Goal: Task Accomplishment & Management: Use online tool/utility

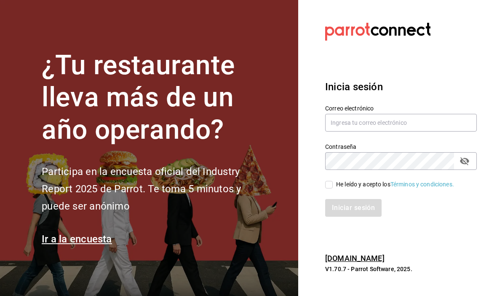
scroll to position [14, 0]
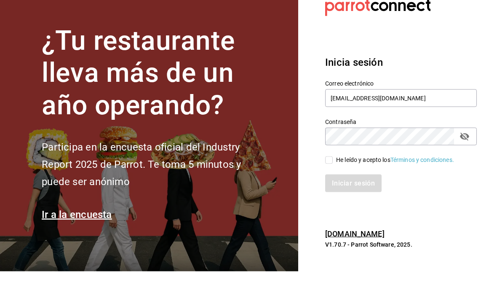
type input "[EMAIL_ADDRESS][DOMAIN_NAME]"
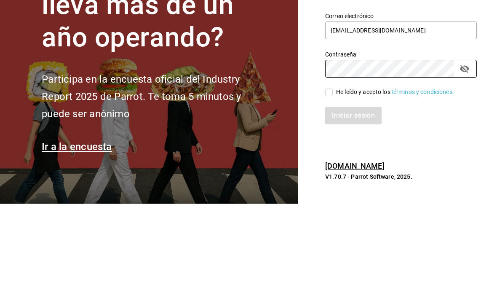
click at [464, 157] on icon "passwordField" at bounding box center [464, 161] width 9 height 8
click at [332, 181] on input "He leído y acepto los Términos y condiciones." at bounding box center [329, 185] width 8 height 8
checkbox input "true"
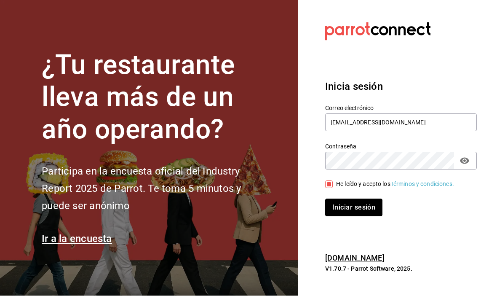
click at [363, 201] on button "Iniciar sesión" at bounding box center [353, 208] width 57 height 18
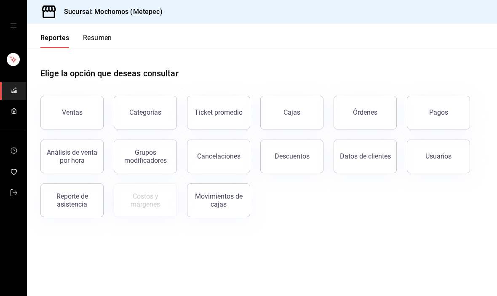
click at [98, 40] on button "Resumen" at bounding box center [97, 41] width 29 height 14
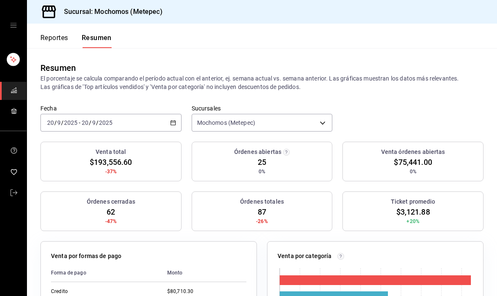
click at [57, 35] on button "Reportes" at bounding box center [54, 41] width 28 height 14
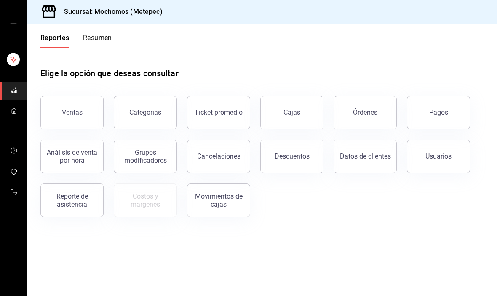
click at [374, 107] on button "Órdenes" at bounding box center [364, 113] width 63 height 34
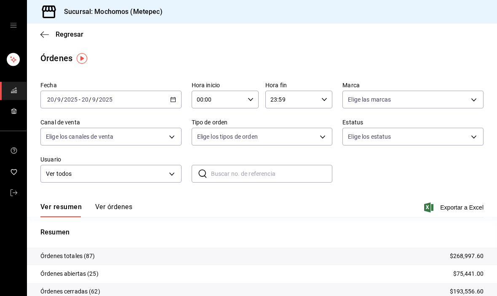
click at [174, 94] on div "[DATE] [DATE] - [DATE] [DATE]" at bounding box center [110, 100] width 141 height 18
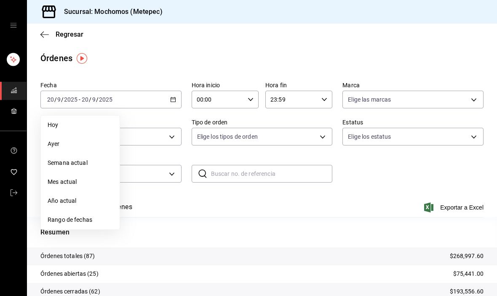
click at [71, 222] on span "Rango de fechas" at bounding box center [80, 219] width 65 height 9
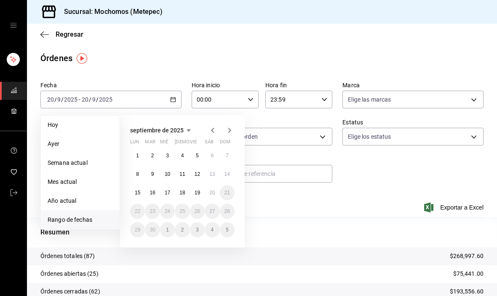
click at [181, 171] on abbr "11" at bounding box center [181, 174] width 5 height 6
click at [182, 168] on button "11" at bounding box center [182, 173] width 15 height 15
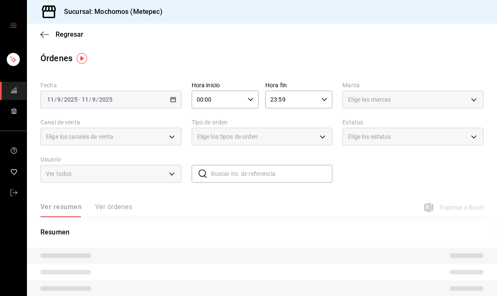
click at [162, 104] on div "[DATE] [DATE] - [DATE] [DATE]" at bounding box center [110, 100] width 141 height 18
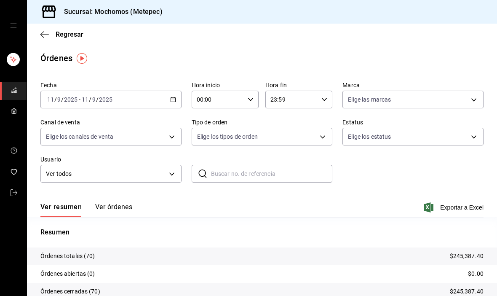
click at [166, 99] on div "[DATE] [DATE] - [DATE] [DATE]" at bounding box center [110, 100] width 141 height 18
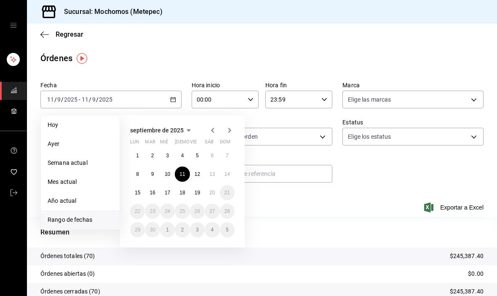
click at [187, 190] on button "18" at bounding box center [182, 192] width 15 height 15
click at [186, 194] on button "18" at bounding box center [182, 192] width 15 height 15
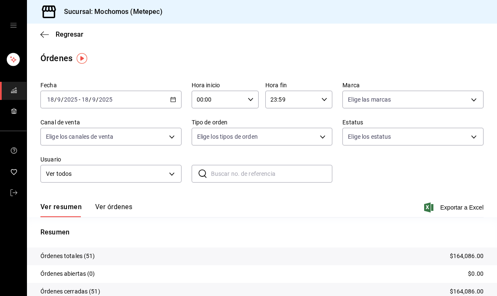
click at [99, 215] on button "Ver órdenes" at bounding box center [113, 210] width 37 height 14
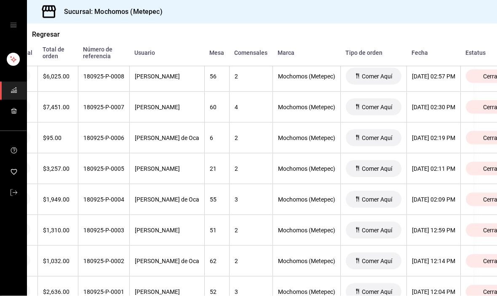
scroll to position [17, 0]
click at [455, 227] on div "[DATE] 12:59 PM" at bounding box center [433, 230] width 43 height 7
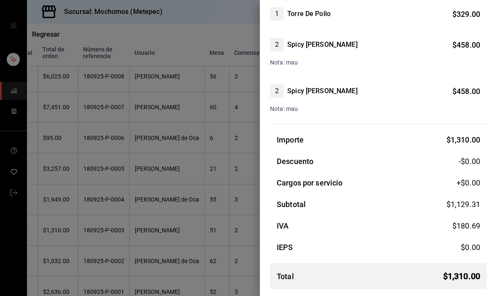
scroll to position [123, 0]
click at [77, 65] on div at bounding box center [248, 148] width 497 height 296
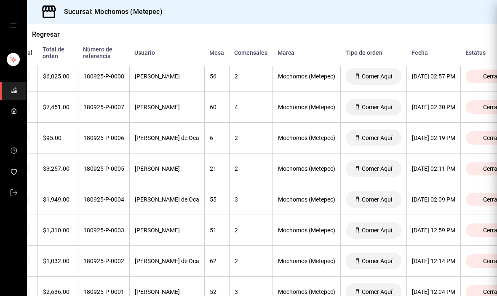
scroll to position [0, 0]
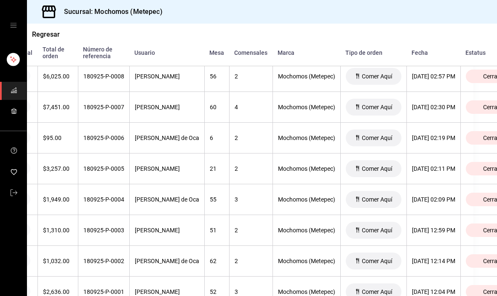
click at [455, 227] on div "[DATE] 12:59 PM" at bounding box center [433, 230] width 43 height 7
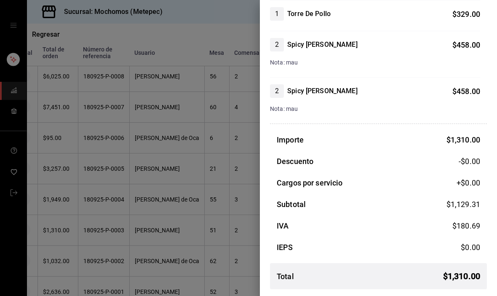
scroll to position [123, 0]
click at [139, 163] on div at bounding box center [248, 148] width 497 height 296
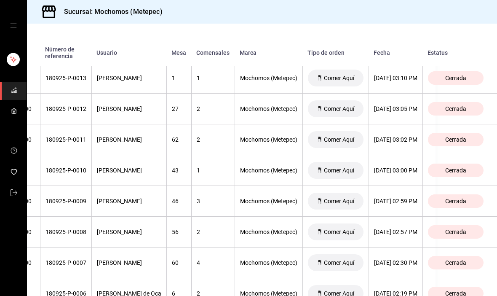
scroll to position [1365, 75]
click at [156, 228] on div "[PERSON_NAME]" at bounding box center [129, 231] width 64 height 7
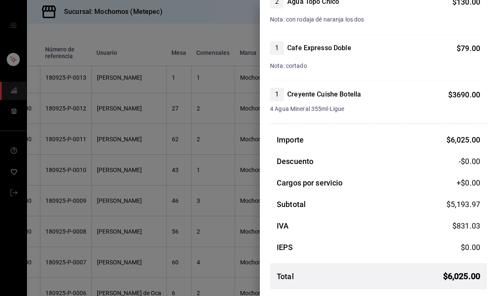
scroll to position [413, 0]
click at [462, 218] on div "Importe $ 6,025.00 Descuento -$0.00 Cargos por servicio +$ 0.00 Subtotal $ 5,19…" at bounding box center [378, 215] width 217 height 162
click at [141, 236] on div at bounding box center [248, 148] width 497 height 296
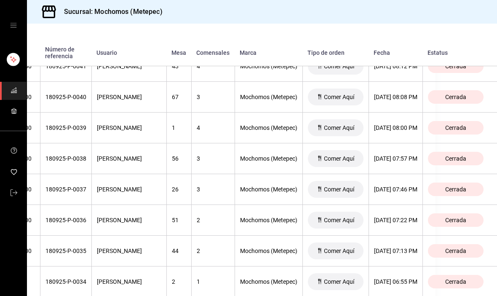
scroll to position [519, 73]
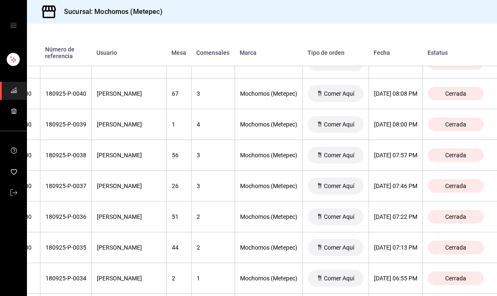
click at [417, 213] on div "[DATE] 07:22 PM" at bounding box center [395, 216] width 43 height 7
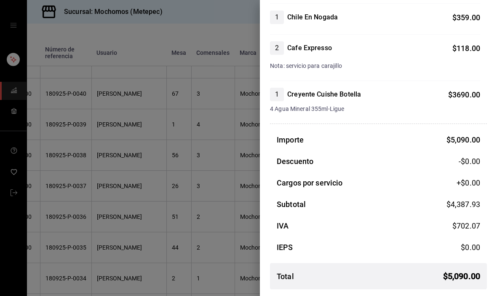
scroll to position [150, 0]
click at [147, 184] on div at bounding box center [248, 148] width 497 height 296
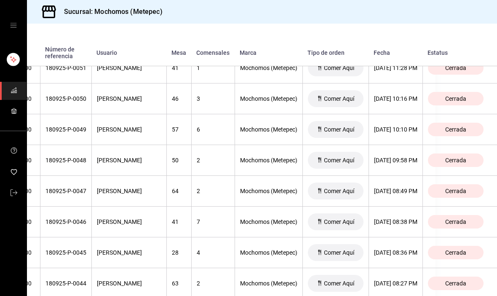
scroll to position [208, 85]
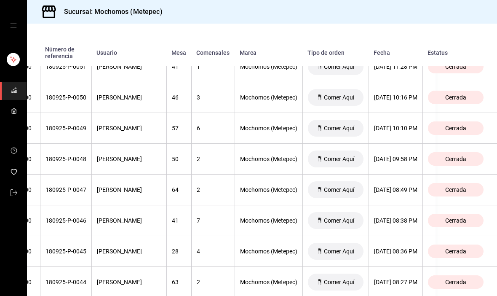
click at [400, 186] on div "[DATE] 08:49 PM" at bounding box center [395, 189] width 43 height 7
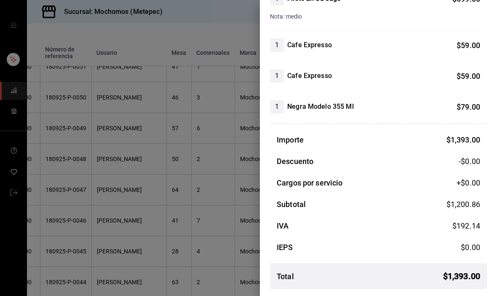
scroll to position [215, 0]
click at [110, 187] on div at bounding box center [248, 148] width 497 height 296
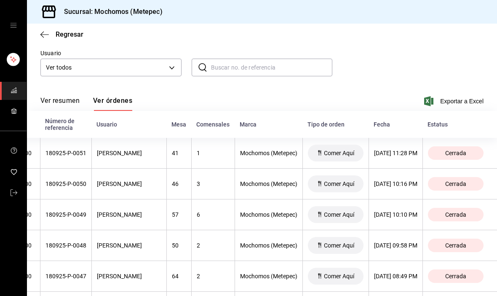
scroll to position [0, 77]
click at [417, 149] on div "[DATE] 11:28 PM" at bounding box center [395, 152] width 43 height 7
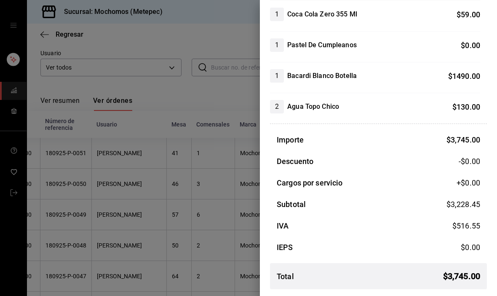
scroll to position [415, 0]
click at [160, 51] on div at bounding box center [248, 148] width 497 height 296
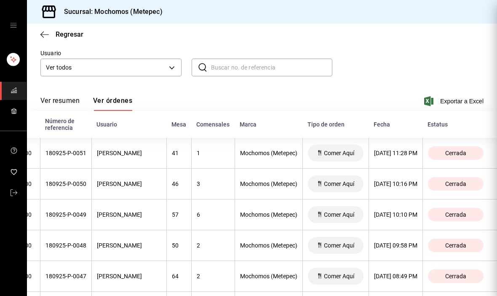
scroll to position [0, 0]
click at [160, 51] on div at bounding box center [248, 148] width 497 height 296
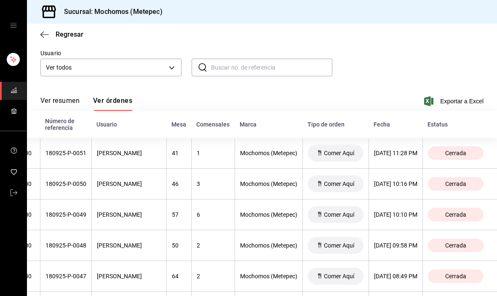
click at [168, 45] on body "Sucursal: Mochomos (Metepec) Regresar Órdenes Fecha [DATE] [DATE] - [DATE] [DAT…" at bounding box center [248, 148] width 497 height 296
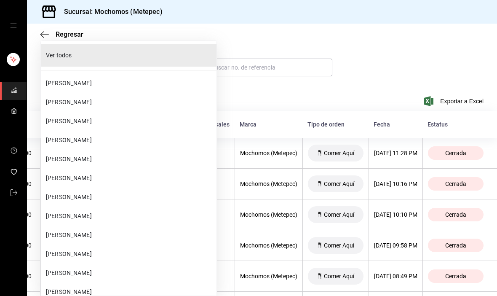
click at [79, 45] on li "Ver todos" at bounding box center [129, 55] width 176 height 22
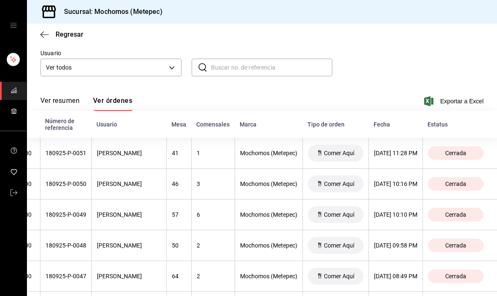
click at [41, 33] on icon "button" at bounding box center [44, 35] width 8 height 8
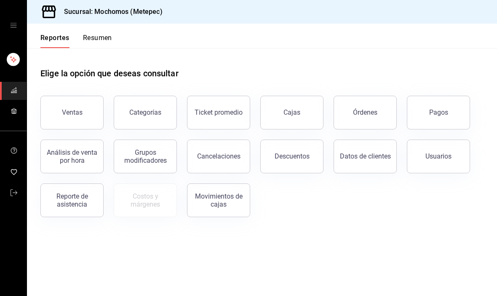
click at [363, 116] on div "Órdenes" at bounding box center [365, 112] width 24 height 8
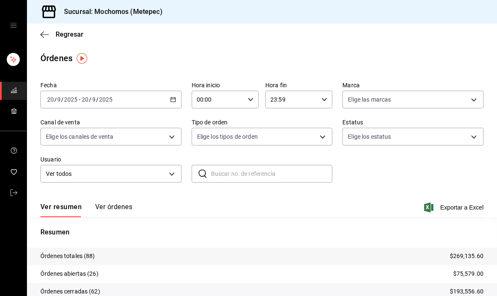
click at [175, 95] on div "[DATE] [DATE] - [DATE] [DATE]" at bounding box center [110, 100] width 141 height 18
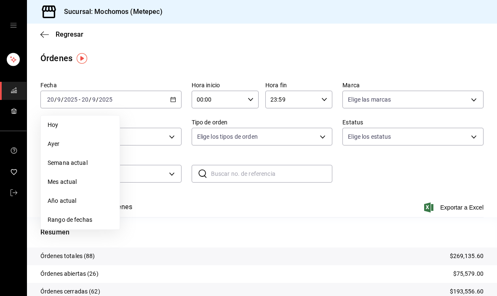
click at [50, 221] on span "Rango de fechas" at bounding box center [80, 219] width 65 height 9
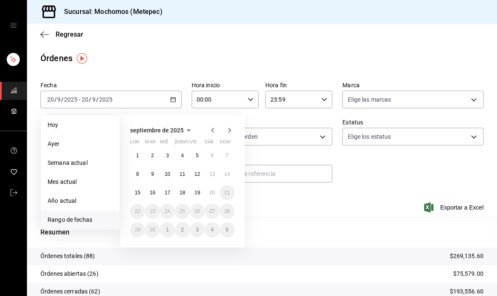
click at [193, 190] on button "19" at bounding box center [197, 192] width 15 height 15
click at [198, 191] on abbr "19" at bounding box center [197, 192] width 5 height 6
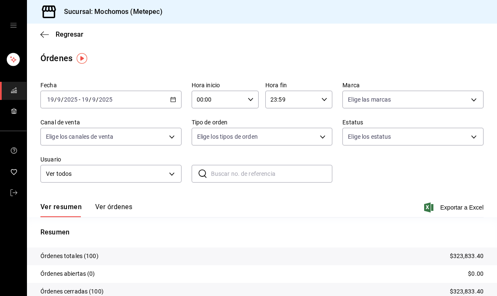
click at [108, 201] on div "Ver resumen Ver órdenes Exportar a Excel" at bounding box center [261, 204] width 443 height 24
click at [108, 210] on button "Ver órdenes" at bounding box center [113, 210] width 37 height 14
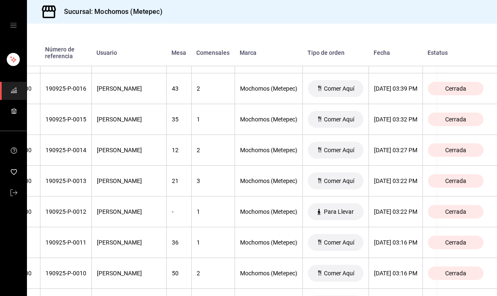
scroll to position [2768, 93]
click at [410, 222] on th "[DATE] 03:22 PM" at bounding box center [395, 211] width 54 height 31
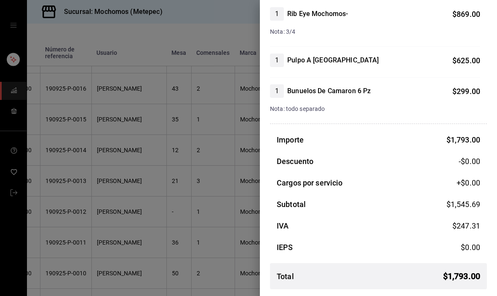
scroll to position [92, 0]
click at [88, 250] on div at bounding box center [248, 148] width 497 height 296
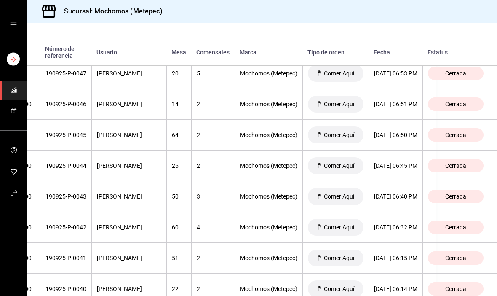
scroll to position [1830, 97]
click at [411, 213] on th "[DATE] 06:32 PM" at bounding box center [395, 228] width 54 height 31
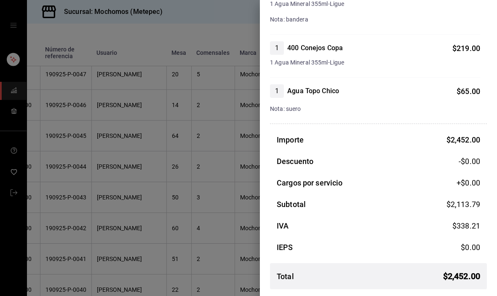
scroll to position [455, 0]
click at [107, 168] on div at bounding box center [248, 148] width 497 height 296
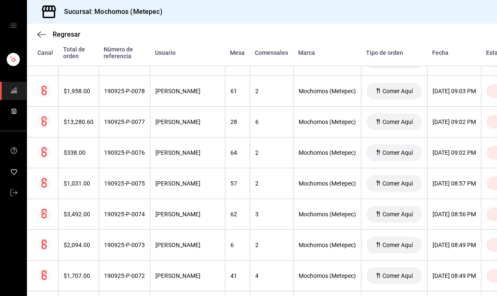
scroll to position [859, 1]
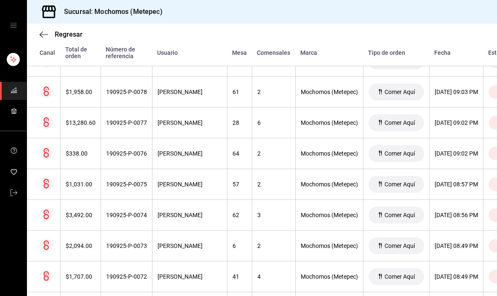
click at [478, 211] on div "[DATE] 08:56 PM" at bounding box center [456, 214] width 43 height 7
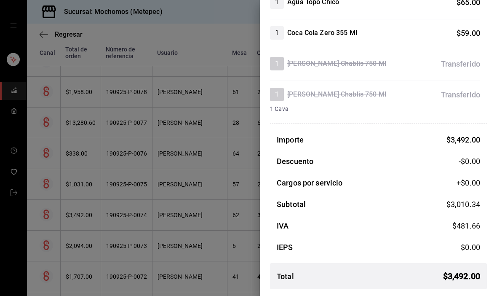
scroll to position [363, 0]
click at [143, 233] on div at bounding box center [248, 148] width 497 height 296
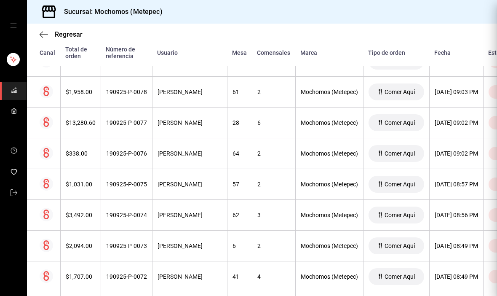
scroll to position [0, 0]
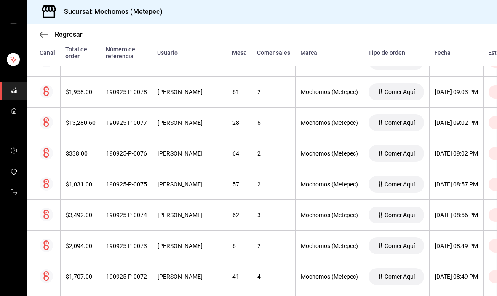
click at [161, 232] on th "[PERSON_NAME]" at bounding box center [189, 245] width 75 height 31
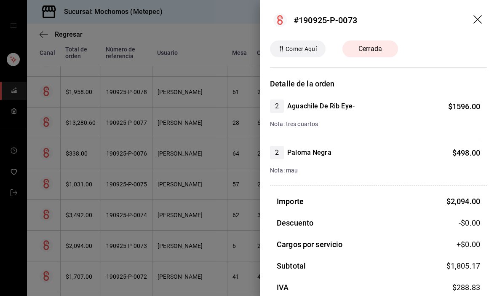
click at [169, 242] on div at bounding box center [248, 148] width 497 height 296
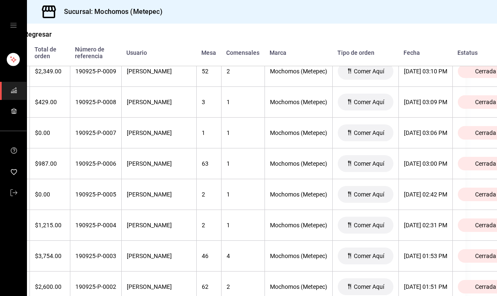
scroll to position [2997, 32]
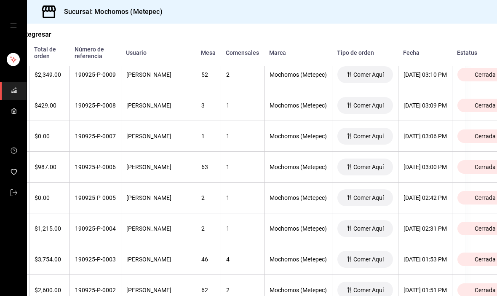
click at [447, 163] on div "[DATE] 03:00 PM" at bounding box center [424, 166] width 43 height 7
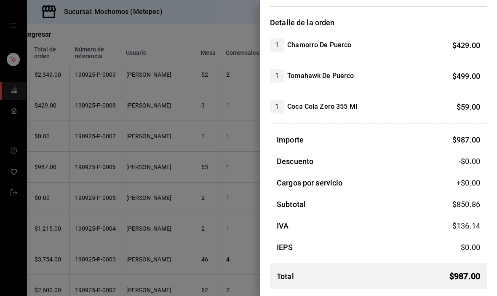
scroll to position [61, 0]
click at [129, 219] on div at bounding box center [248, 148] width 497 height 296
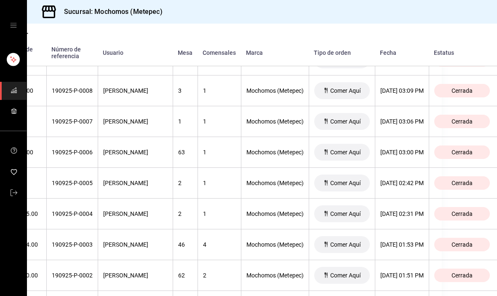
scroll to position [3011, 56]
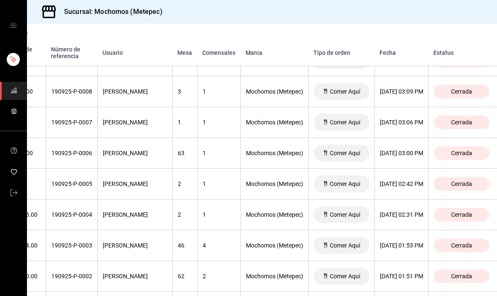
click at [423, 119] on div "[DATE] 03:06 PM" at bounding box center [401, 122] width 43 height 7
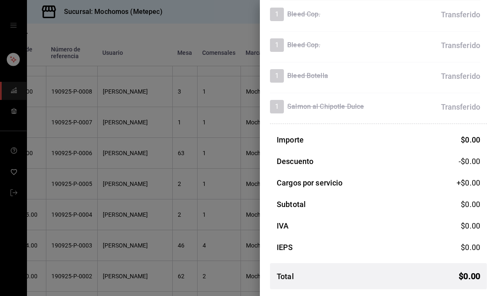
scroll to position [307, 0]
click at [101, 182] on div at bounding box center [248, 148] width 497 height 296
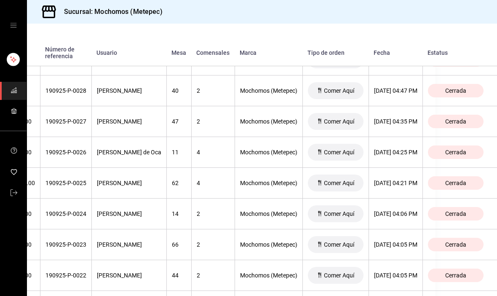
scroll to position [2397, 91]
click at [412, 186] on div "[DATE] 04:21 PM" at bounding box center [395, 182] width 43 height 7
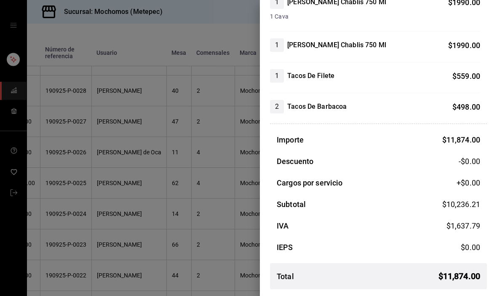
scroll to position [1398, 0]
click at [228, 232] on div at bounding box center [248, 148] width 497 height 296
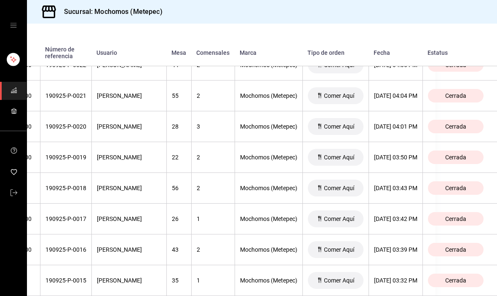
scroll to position [2608, 80]
click at [417, 128] on div "[DATE] 04:01 PM" at bounding box center [395, 126] width 43 height 7
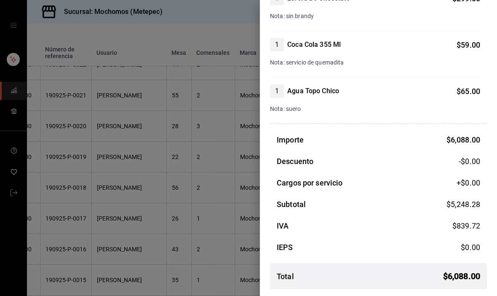
scroll to position [816, 0]
click at [169, 203] on div at bounding box center [248, 148] width 497 height 296
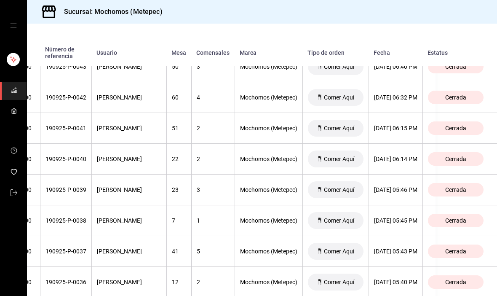
scroll to position [1959, 91]
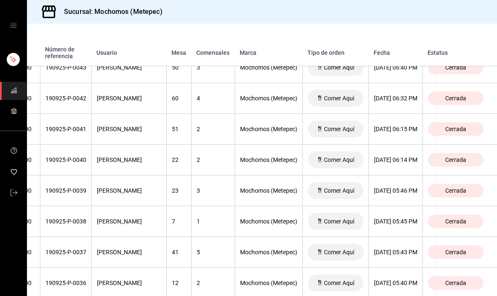
click at [415, 160] on div "[DATE] 06:14 PM" at bounding box center [395, 159] width 43 height 7
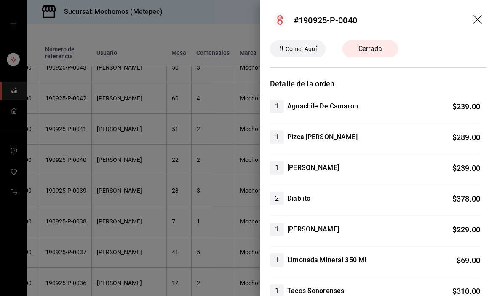
click at [205, 193] on div at bounding box center [248, 148] width 497 height 296
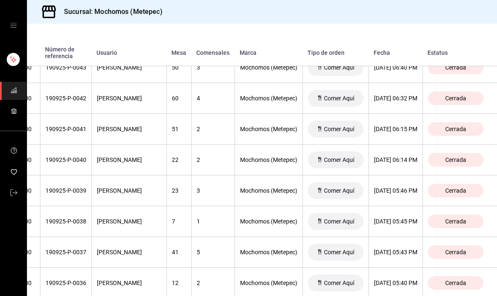
click at [397, 160] on div "[DATE] 06:14 PM" at bounding box center [395, 159] width 43 height 7
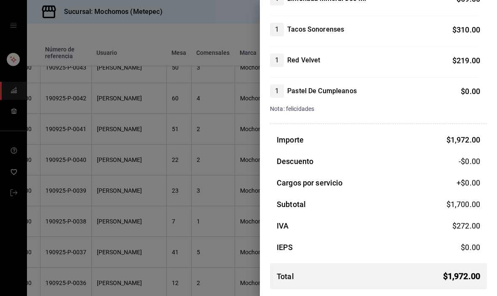
scroll to position [261, 0]
click at [216, 197] on div at bounding box center [248, 148] width 497 height 296
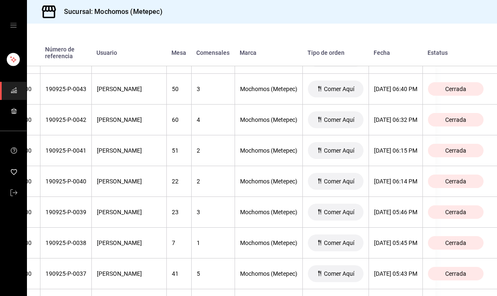
scroll to position [1938, 93]
click at [394, 146] on th "[DATE] 06:15 PM" at bounding box center [395, 150] width 54 height 31
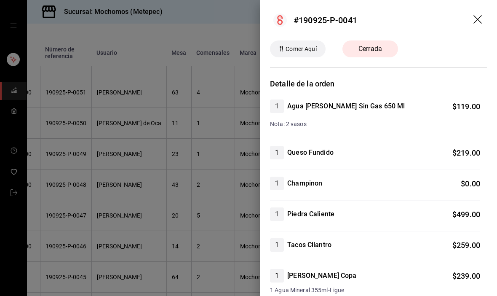
click at [142, 269] on div at bounding box center [248, 148] width 497 height 296
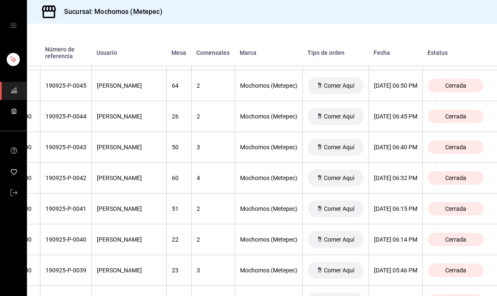
scroll to position [1879, 76]
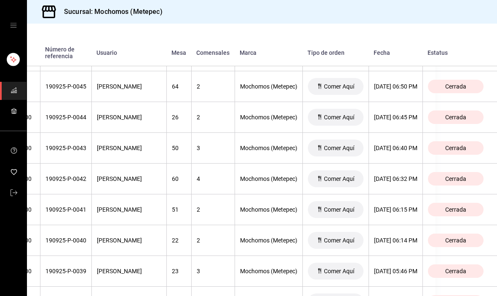
click at [133, 248] on th "[PERSON_NAME]" at bounding box center [128, 240] width 75 height 31
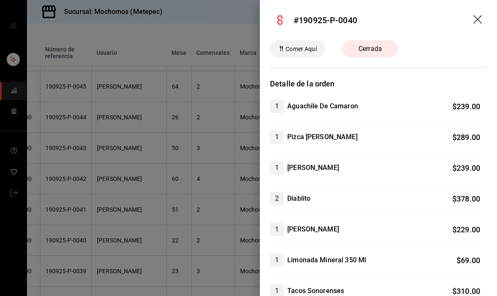
click at [142, 220] on div at bounding box center [248, 148] width 497 height 296
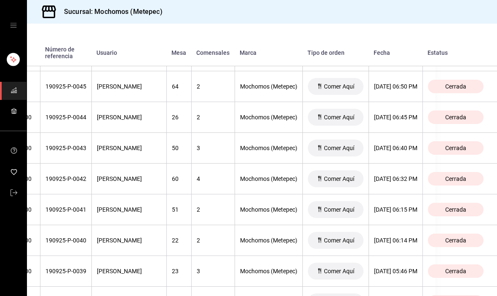
click at [158, 214] on th "[PERSON_NAME]" at bounding box center [128, 209] width 75 height 31
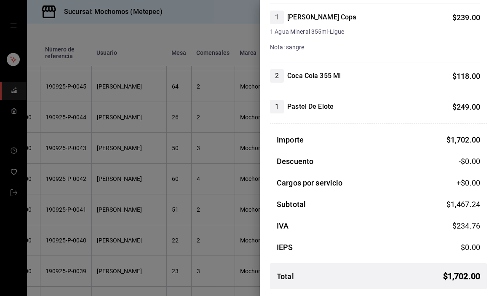
scroll to position [258, 0]
click at [135, 221] on div at bounding box center [248, 148] width 497 height 296
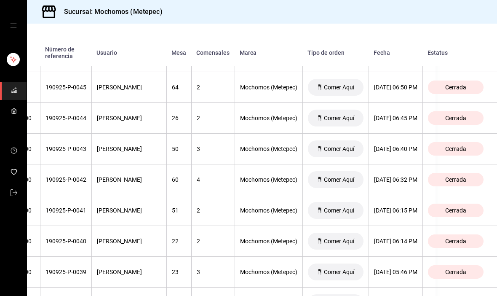
scroll to position [1878, 75]
click at [417, 207] on div "[DATE] 06:15 PM" at bounding box center [395, 210] width 43 height 7
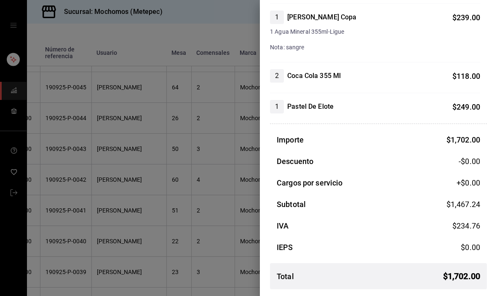
scroll to position [258, 0]
click at [117, 237] on div at bounding box center [248, 148] width 497 height 296
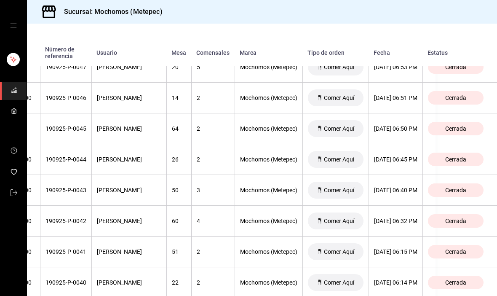
scroll to position [1838, 74]
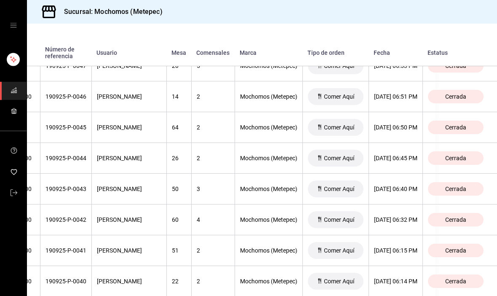
click at [417, 248] on div "[DATE] 06:15 PM" at bounding box center [395, 250] width 43 height 7
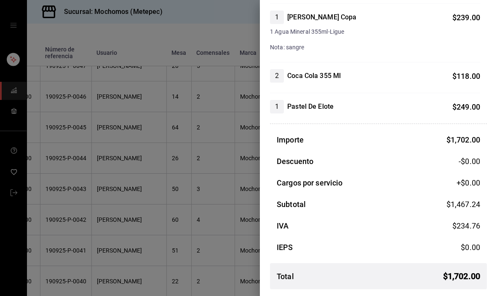
scroll to position [258, 0]
click at [97, 212] on div at bounding box center [248, 148] width 497 height 296
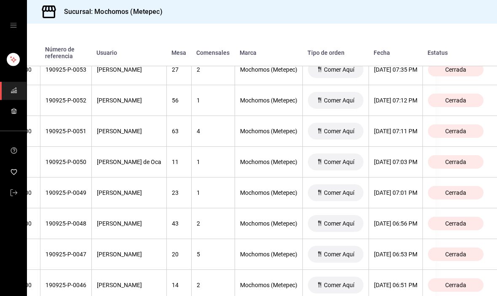
scroll to position [1648, 85]
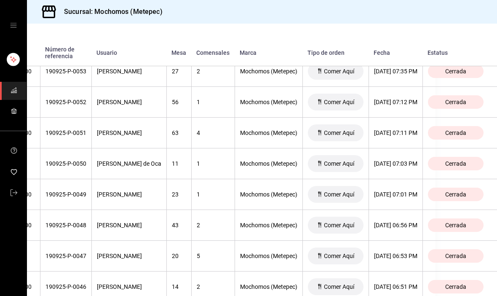
click at [115, 229] on th "[PERSON_NAME]" at bounding box center [128, 225] width 75 height 31
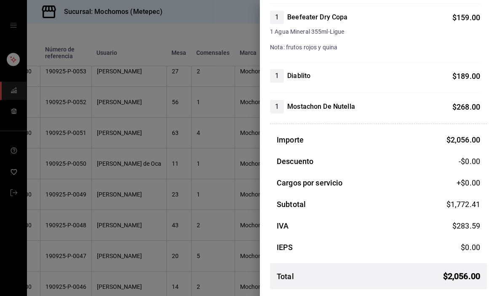
scroll to position [273, 0]
click at [146, 253] on div at bounding box center [248, 148] width 497 height 296
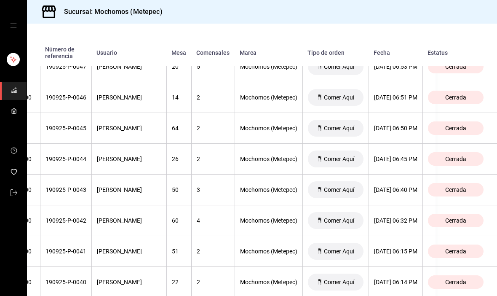
scroll to position [1836, 83]
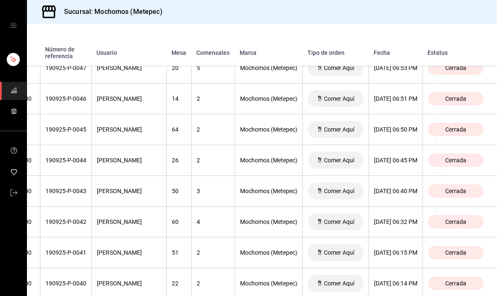
click at [417, 128] on div "[DATE] 06:50 PM" at bounding box center [395, 129] width 43 height 7
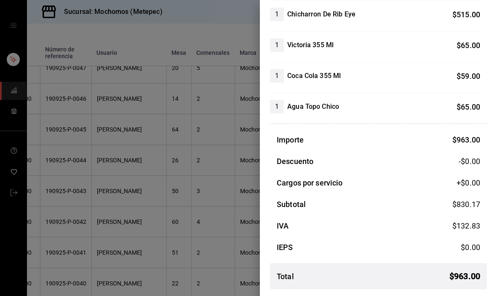
scroll to position [123, 0]
click at [218, 260] on div at bounding box center [248, 148] width 497 height 296
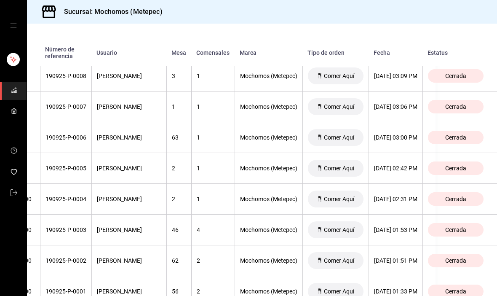
scroll to position [3026, 97]
click at [394, 139] on div "[DATE] 03:00 PM" at bounding box center [395, 137] width 43 height 7
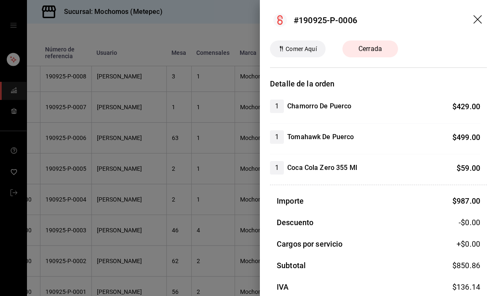
scroll to position [0, 0]
click at [206, 221] on div at bounding box center [248, 148] width 497 height 296
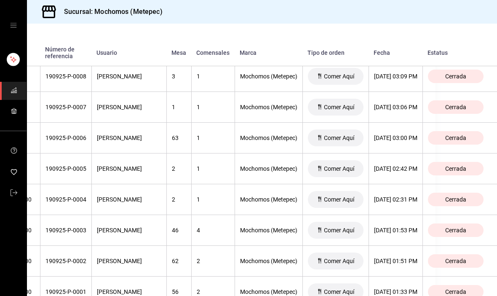
click at [396, 171] on div "[DATE] 02:42 PM" at bounding box center [395, 168] width 43 height 7
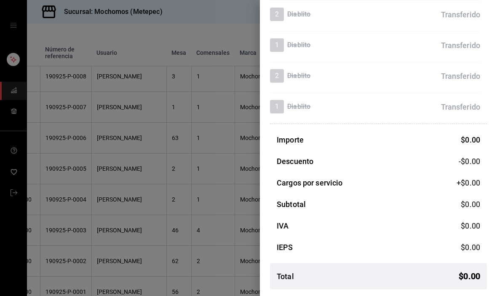
scroll to position [2213, 0]
click at [113, 272] on div at bounding box center [248, 148] width 497 height 296
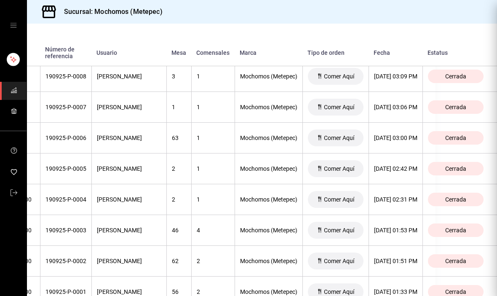
scroll to position [0, 0]
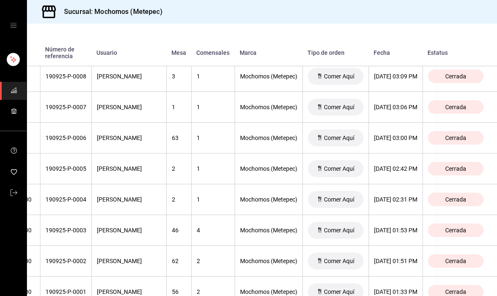
click at [417, 202] on div "[DATE] 02:31 PM" at bounding box center [395, 199] width 43 height 7
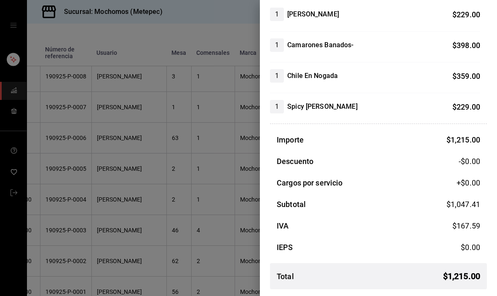
scroll to position [92, 0]
click at [155, 228] on div at bounding box center [248, 148] width 497 height 296
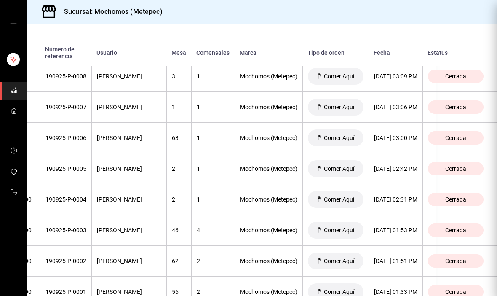
scroll to position [0, 0]
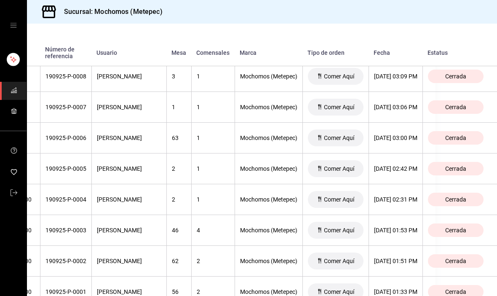
click at [168, 214] on th "2" at bounding box center [178, 199] width 25 height 31
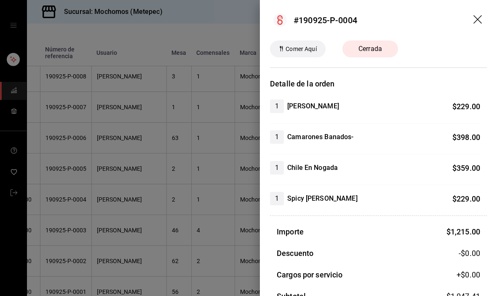
click at [167, 211] on div at bounding box center [248, 148] width 497 height 296
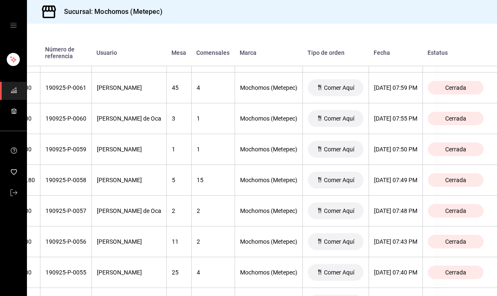
scroll to position [1386, 97]
click at [396, 174] on th "[DATE] 07:49 PM" at bounding box center [395, 179] width 54 height 31
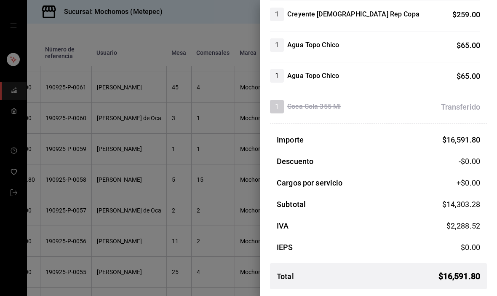
scroll to position [1918, 0]
click at [139, 197] on div at bounding box center [248, 148] width 497 height 296
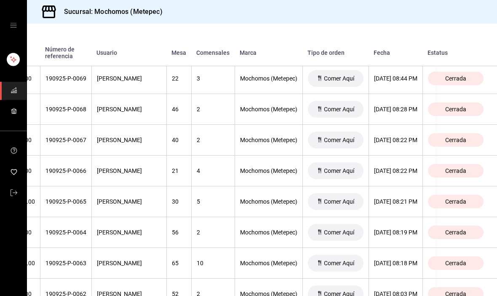
scroll to position [1154, 92]
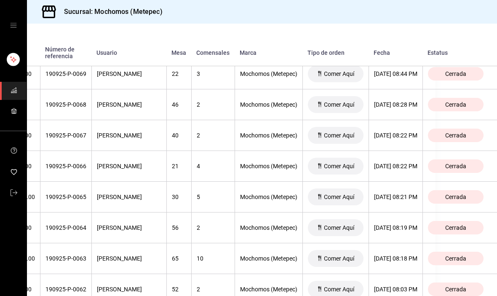
click at [406, 105] on div "[DATE] 08:28 PM" at bounding box center [395, 104] width 43 height 7
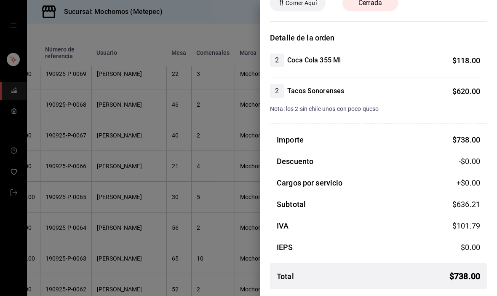
scroll to position [46, 0]
click at [127, 160] on div at bounding box center [248, 148] width 497 height 296
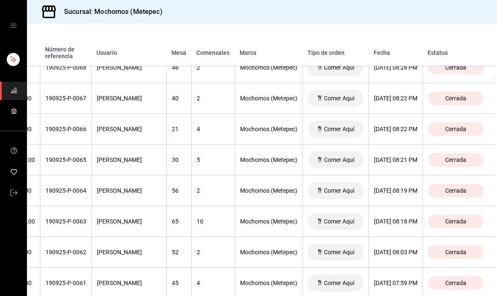
scroll to position [1191, 93]
click at [406, 183] on th "[DATE] 08:19 PM" at bounding box center [395, 190] width 54 height 31
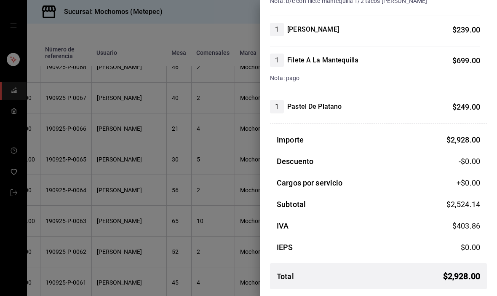
scroll to position [430, 0]
click at [142, 178] on div at bounding box center [248, 148] width 497 height 296
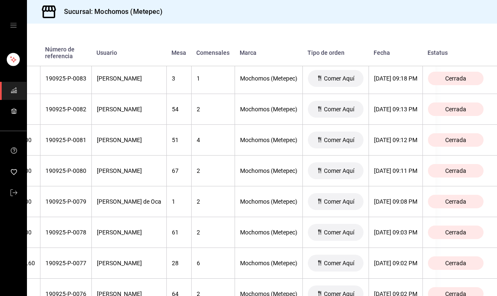
scroll to position [720, 93]
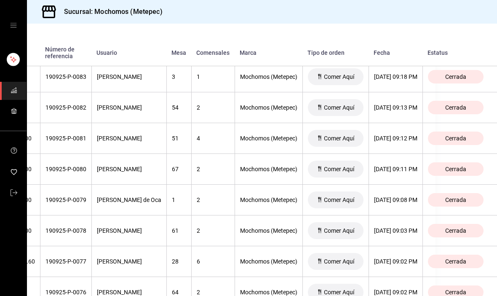
click at [403, 230] on div "[DATE] 09:03 PM" at bounding box center [395, 230] width 43 height 7
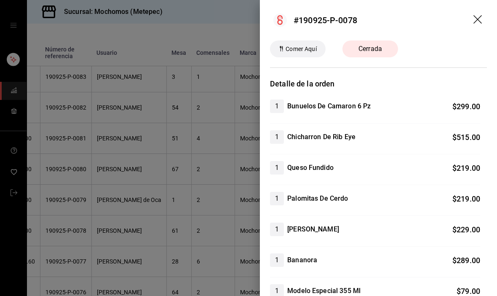
click at [123, 227] on div at bounding box center [248, 148] width 497 height 296
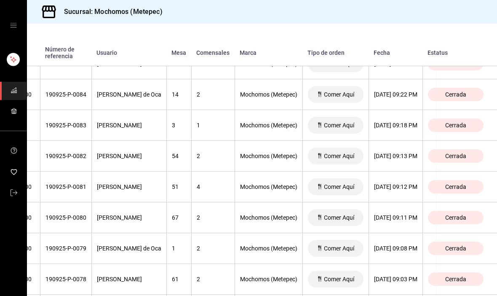
scroll to position [672, 91]
click at [416, 193] on th "[DATE] 09:12 PM" at bounding box center [395, 186] width 54 height 31
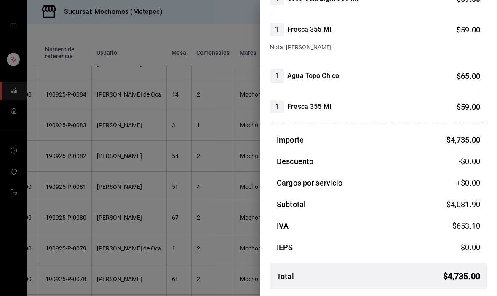
scroll to position [812, 0]
click at [145, 250] on div at bounding box center [248, 148] width 497 height 296
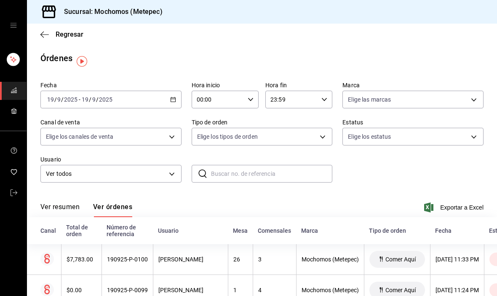
scroll to position [0, 0]
click at [173, 99] on \(Stroke\) "button" at bounding box center [173, 99] width 5 height 0
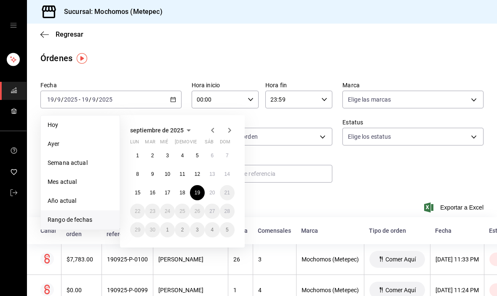
click at [185, 192] on abbr "18" at bounding box center [181, 192] width 5 height 6
click at [184, 191] on abbr "18" at bounding box center [181, 192] width 5 height 6
click at [182, 189] on abbr "18" at bounding box center [181, 192] width 5 height 6
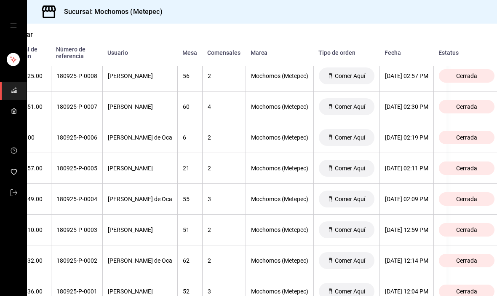
scroll to position [1520, 51]
click at [428, 170] on div "[DATE] 02:11 PM" at bounding box center [406, 168] width 43 height 7
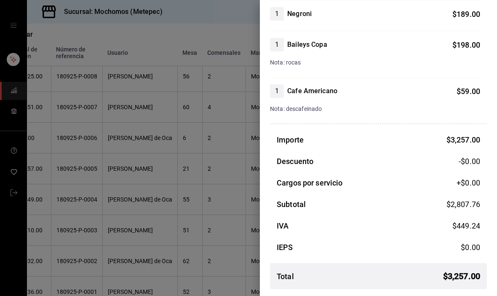
scroll to position [400, 0]
click at [237, 184] on div at bounding box center [248, 148] width 497 height 296
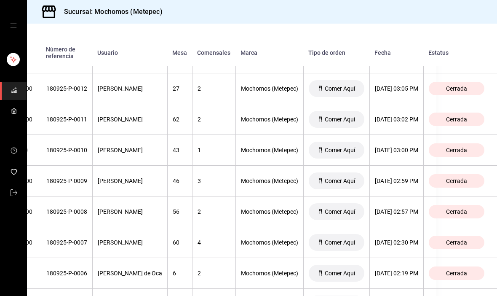
scroll to position [1385, 61]
click at [418, 118] on div "[DATE] 03:02 PM" at bounding box center [396, 119] width 43 height 7
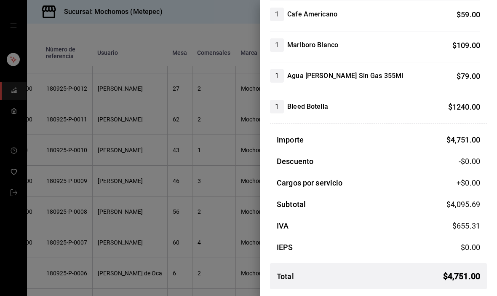
scroll to position [400, 0]
click at [186, 231] on div at bounding box center [248, 148] width 497 height 296
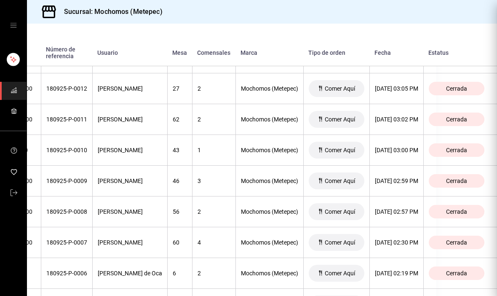
scroll to position [0, 0]
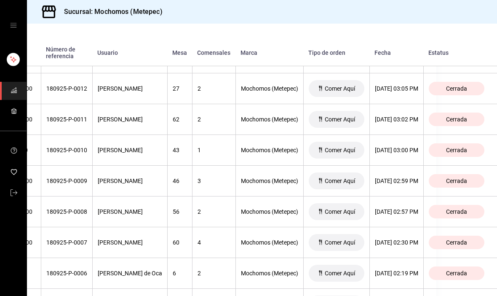
click at [423, 238] on th "[DATE] 02:30 PM" at bounding box center [396, 242] width 54 height 31
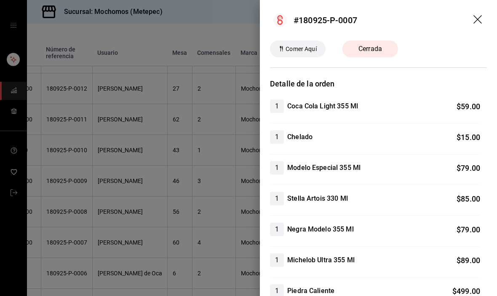
click at [197, 243] on div at bounding box center [248, 148] width 497 height 296
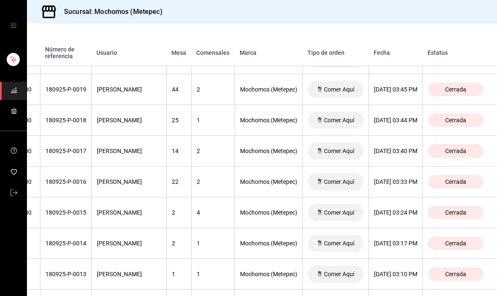
scroll to position [1170, 76]
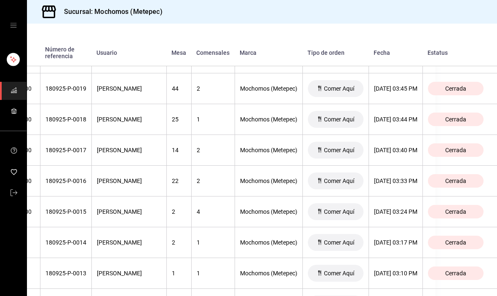
click at [417, 151] on div "[DATE] 03:40 PM" at bounding box center [395, 150] width 43 height 7
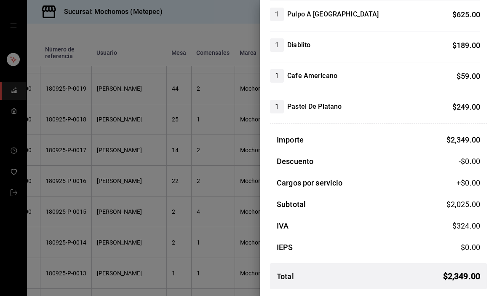
scroll to position [169, 0]
click at [172, 174] on div at bounding box center [248, 148] width 497 height 296
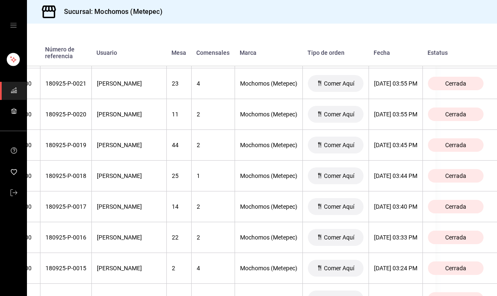
scroll to position [1116, 81]
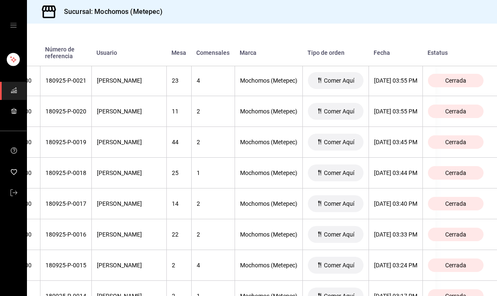
click at [417, 144] on div "[DATE] 03:45 PM" at bounding box center [395, 142] width 43 height 7
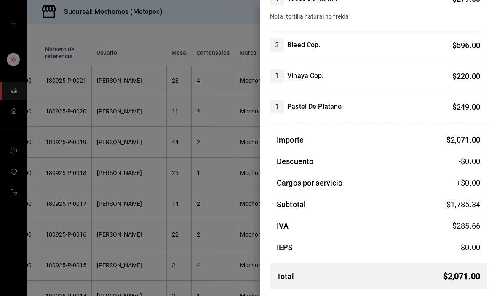
scroll to position [261, 0]
click at [157, 195] on div at bounding box center [248, 148] width 497 height 296
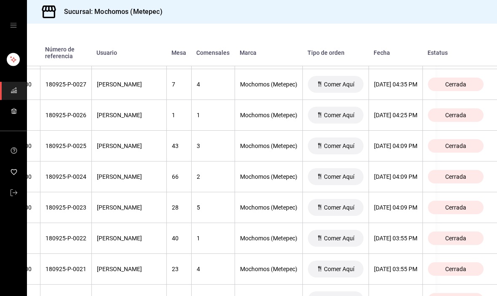
scroll to position [928, 86]
click at [403, 119] on div "[DATE] 04:25 PM" at bounding box center [395, 115] width 43 height 7
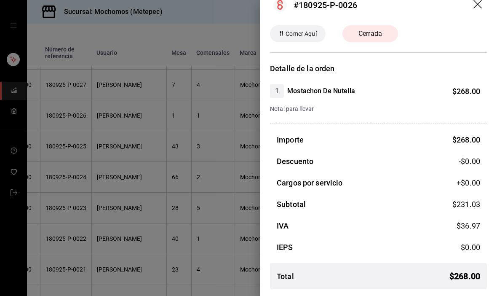
scroll to position [15, 0]
click at [211, 215] on div at bounding box center [248, 148] width 497 height 296
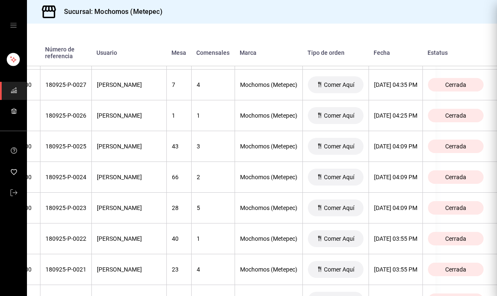
scroll to position [0, 0]
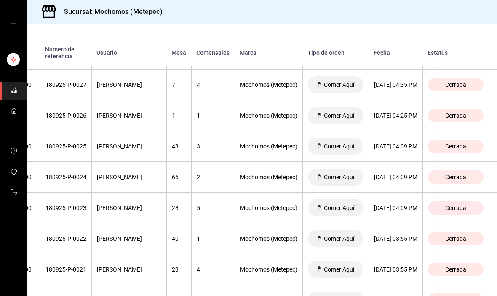
click at [399, 122] on th "[DATE] 04:25 PM" at bounding box center [395, 115] width 54 height 31
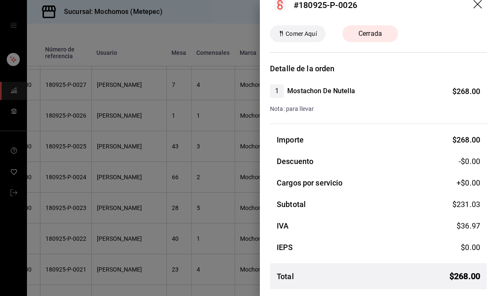
scroll to position [15, 0]
click at [208, 188] on div at bounding box center [248, 148] width 497 height 296
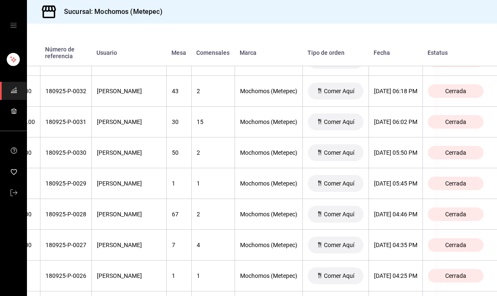
scroll to position [769, 85]
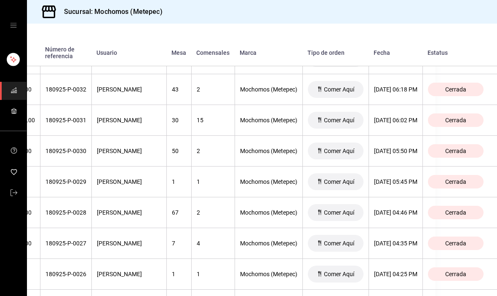
click at [404, 150] on div "[DATE] 05:50 PM" at bounding box center [395, 150] width 43 height 7
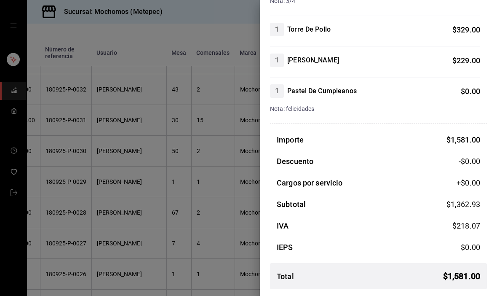
scroll to position [184, 0]
click at [213, 195] on div at bounding box center [248, 148] width 497 height 296
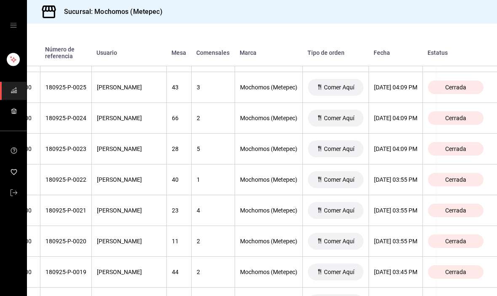
scroll to position [994, 97]
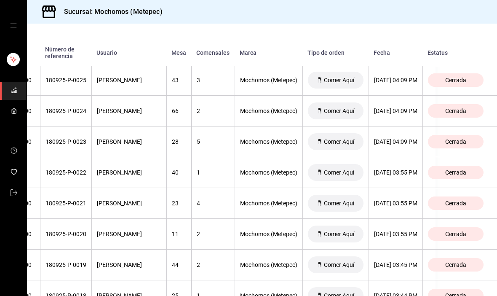
click at [392, 114] on div "[DATE] 04:09 PM" at bounding box center [395, 110] width 43 height 7
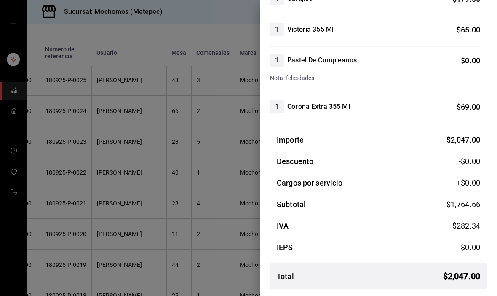
scroll to position [323, 0]
click at [171, 236] on div at bounding box center [248, 148] width 497 height 296
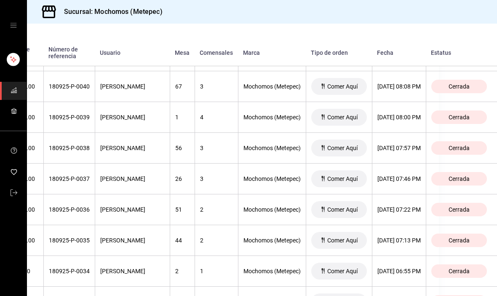
scroll to position [527, 60]
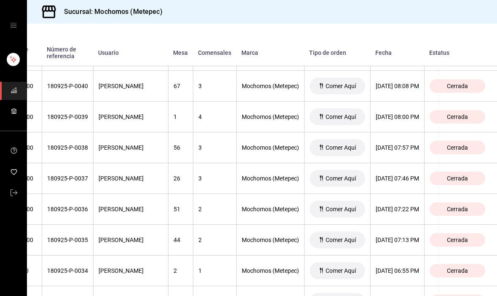
click at [419, 177] on div "[DATE] 07:46 PM" at bounding box center [397, 178] width 43 height 7
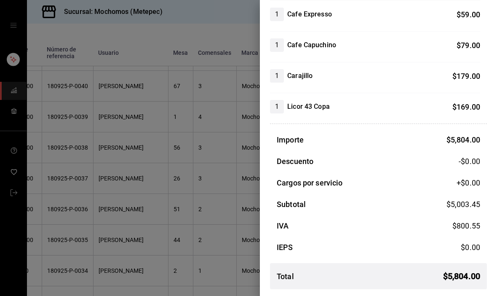
scroll to position [523, 0]
click at [118, 115] on div at bounding box center [248, 148] width 497 height 296
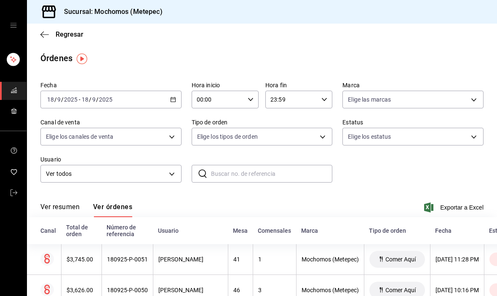
scroll to position [0, 0]
click at [171, 96] on icon "button" at bounding box center [173, 99] width 6 height 6
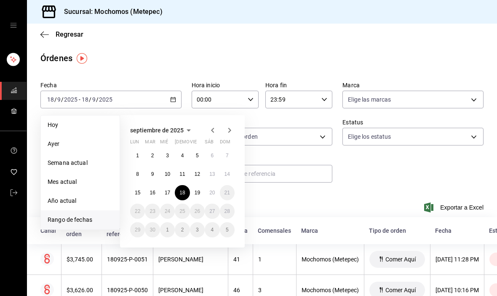
click at [199, 187] on button "19" at bounding box center [197, 192] width 15 height 15
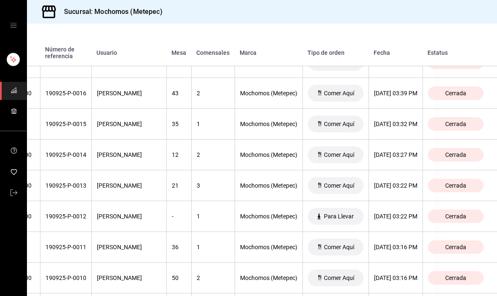
scroll to position [2751, 97]
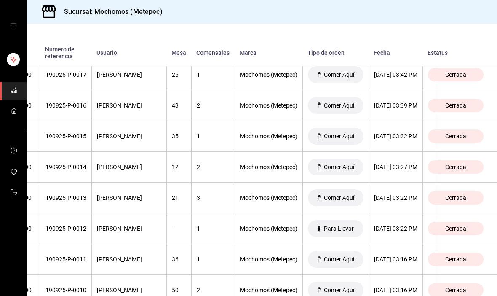
click at [399, 166] on div "[DATE] 03:27 PM" at bounding box center [395, 166] width 43 height 7
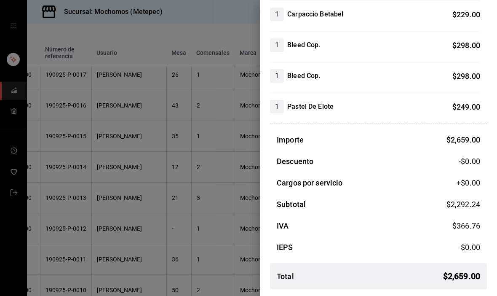
scroll to position [261, 0]
click at [215, 197] on div at bounding box center [248, 148] width 497 height 296
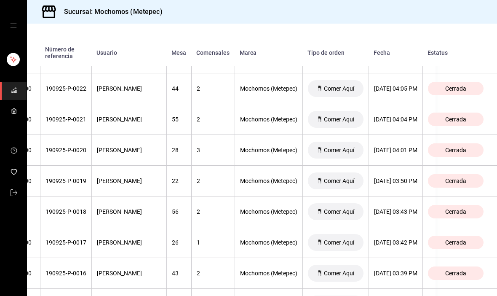
scroll to position [2566, 97]
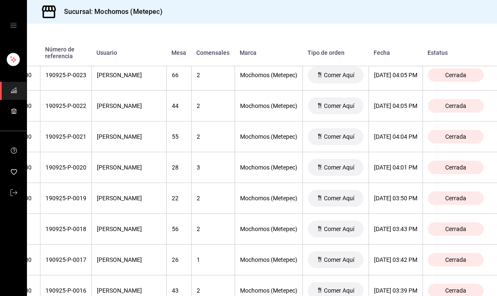
click at [404, 109] on div "[DATE] 04:05 PM" at bounding box center [395, 105] width 43 height 7
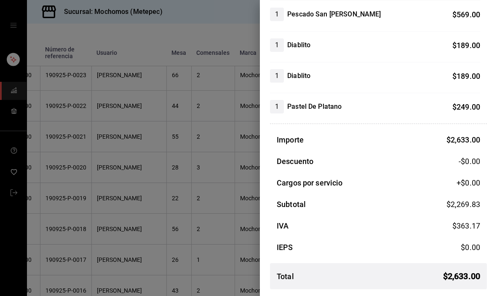
scroll to position [292, 0]
click at [240, 230] on div at bounding box center [248, 148] width 497 height 296
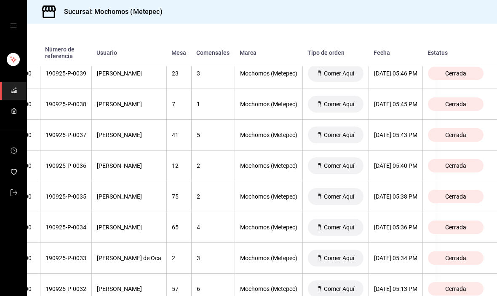
scroll to position [2076, 97]
click at [401, 236] on th "[DATE] 05:36 PM" at bounding box center [395, 227] width 54 height 31
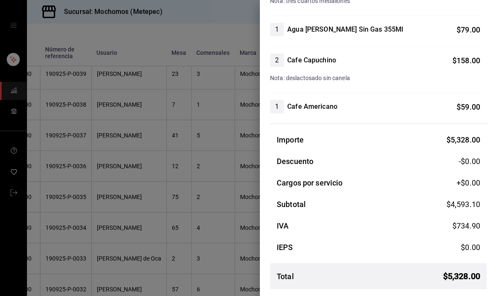
scroll to position [539, 0]
click at [207, 205] on div at bounding box center [248, 148] width 497 height 296
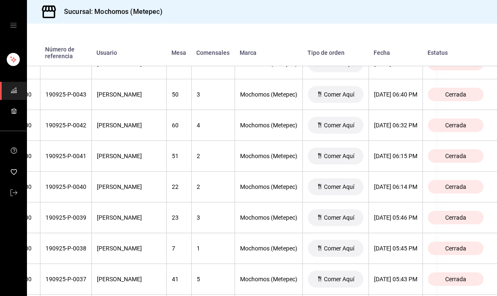
scroll to position [1932, 97]
click at [401, 187] on div "[DATE] 06:14 PM" at bounding box center [395, 187] width 43 height 7
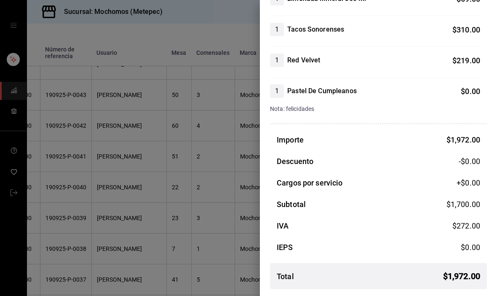
scroll to position [261, 0]
click at [203, 171] on div at bounding box center [248, 148] width 497 height 296
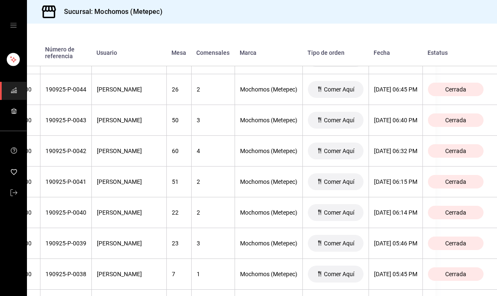
scroll to position [1907, 97]
click at [408, 153] on div "[DATE] 06:32 PM" at bounding box center [395, 150] width 43 height 7
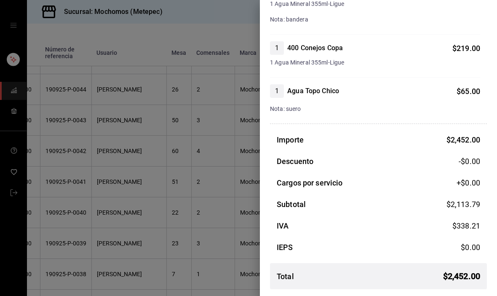
scroll to position [455, 0]
click at [184, 217] on div at bounding box center [248, 148] width 497 height 296
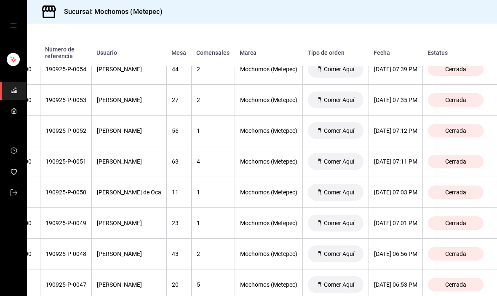
scroll to position [1619, 97]
click at [404, 165] on div "[DATE] 07:11 PM" at bounding box center [395, 161] width 43 height 7
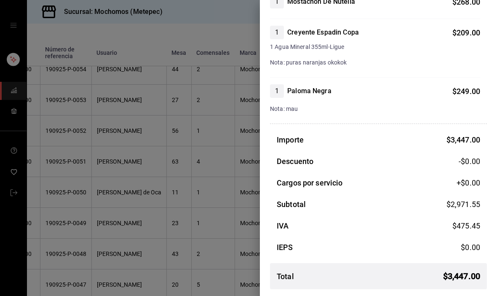
scroll to position [498, 0]
click at [189, 218] on div at bounding box center [248, 148] width 497 height 296
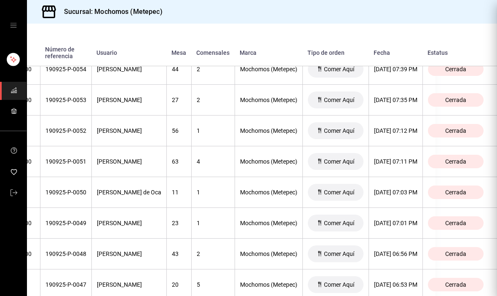
scroll to position [0, 0]
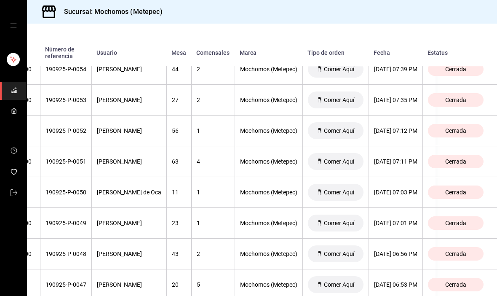
click at [415, 134] on div "[DATE] 07:12 PM" at bounding box center [395, 130] width 43 height 7
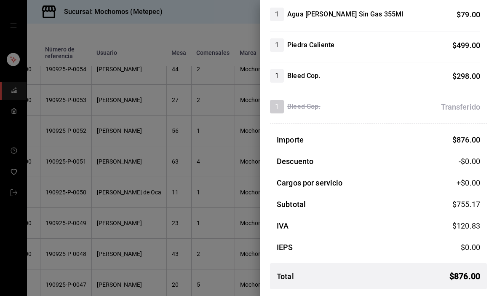
scroll to position [92, 0]
click at [180, 240] on div at bounding box center [248, 148] width 497 height 296
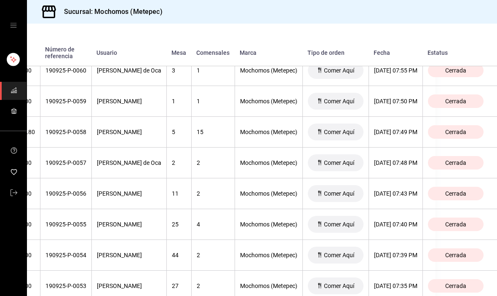
scroll to position [1433, 97]
click at [406, 197] on div "[DATE] 07:43 PM" at bounding box center [395, 193] width 43 height 7
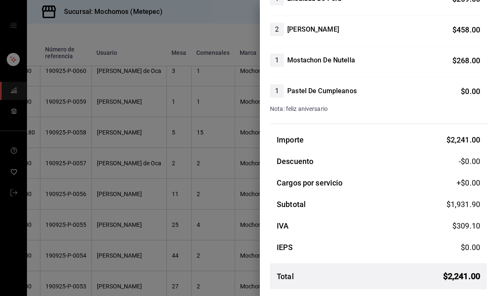
scroll to position [215, 0]
click at [402, 246] on div "IEPS $ 0.00" at bounding box center [378, 246] width 217 height 11
click at [199, 176] on div at bounding box center [248, 148] width 497 height 296
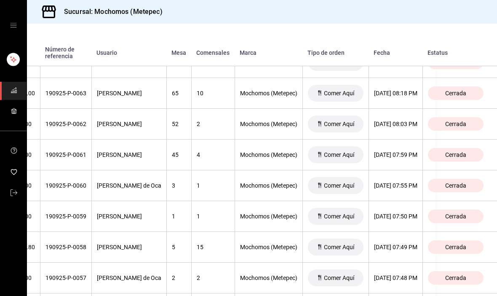
scroll to position [1315, 97]
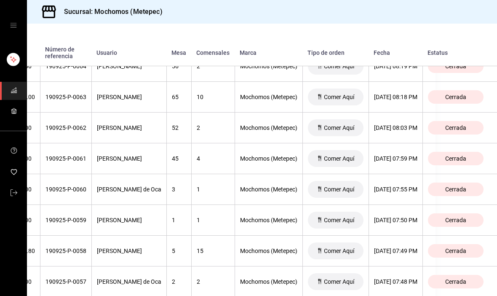
click at [404, 162] on div "[DATE] 07:59 PM" at bounding box center [395, 158] width 43 height 7
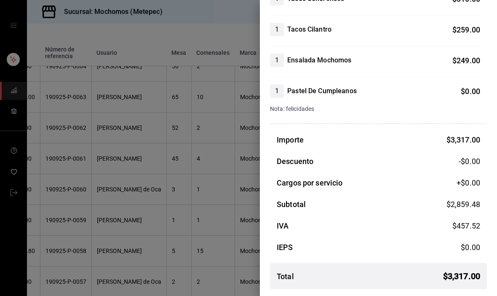
scroll to position [507, 0]
click at [222, 199] on div at bounding box center [248, 148] width 497 height 296
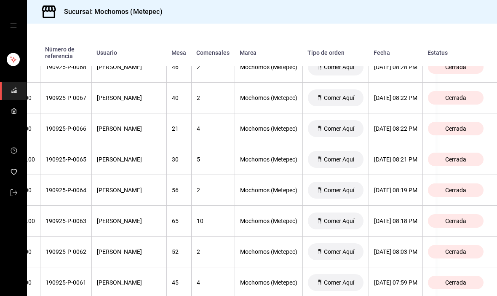
scroll to position [1191, 97]
click at [394, 132] on div "[DATE] 08:22 PM" at bounding box center [395, 128] width 43 height 7
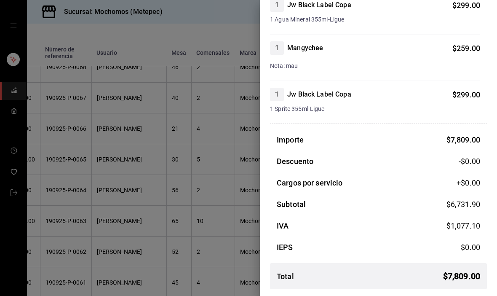
scroll to position [907, 0]
click at [191, 168] on div at bounding box center [248, 148] width 497 height 296
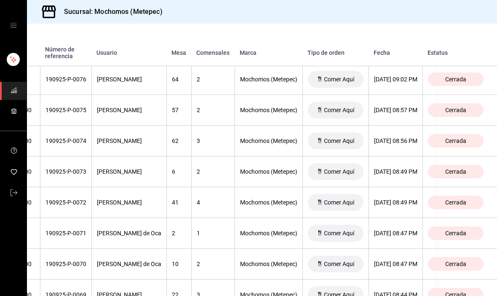
scroll to position [933, 97]
click at [397, 150] on th "[DATE] 08:56 PM" at bounding box center [395, 140] width 54 height 31
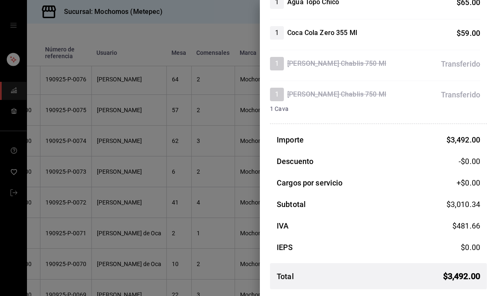
scroll to position [363, 0]
click at [187, 191] on div at bounding box center [248, 148] width 497 height 296
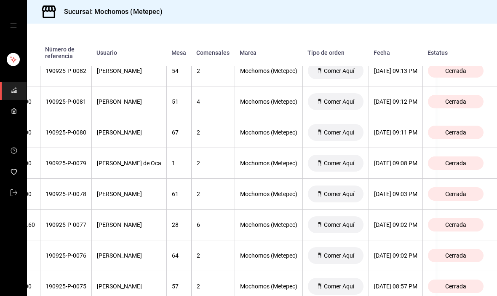
scroll to position [757, 97]
click at [399, 168] on th "[DATE] 09:08 PM" at bounding box center [395, 163] width 54 height 31
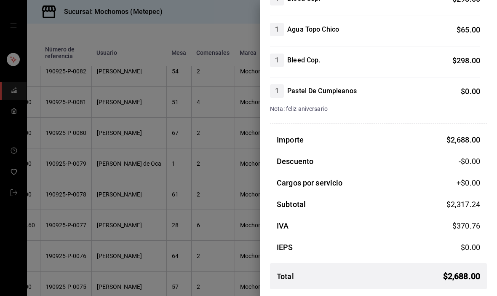
scroll to position [308, 0]
click at [214, 200] on div at bounding box center [248, 148] width 497 height 296
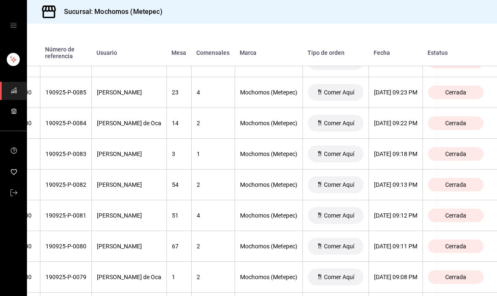
scroll to position [644, 97]
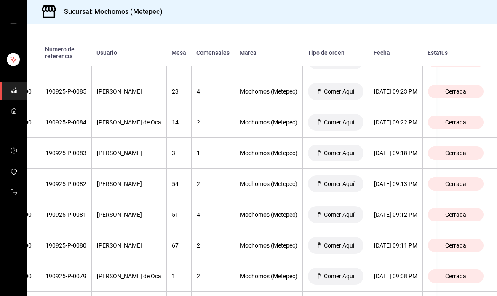
click at [415, 133] on th "[DATE] 09:22 PM" at bounding box center [395, 122] width 54 height 31
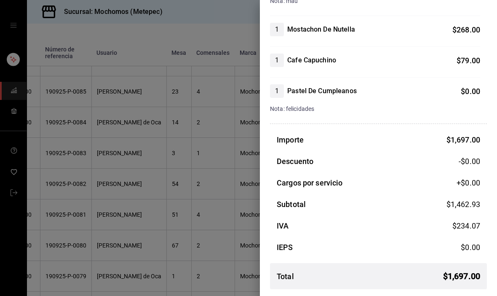
scroll to position [323, 0]
click at [129, 103] on div at bounding box center [248, 148] width 497 height 296
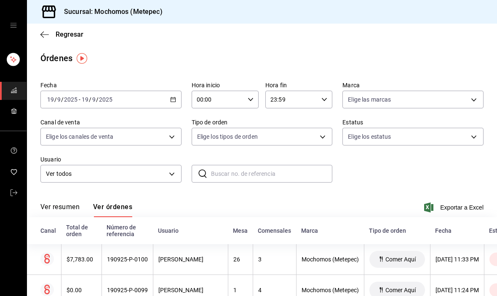
scroll to position [0, 0]
click at [171, 99] on \(Stroke\) "button" at bounding box center [173, 99] width 5 height 5
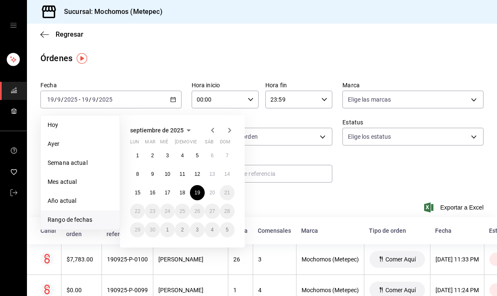
click at [178, 191] on button "18" at bounding box center [182, 192] width 15 height 15
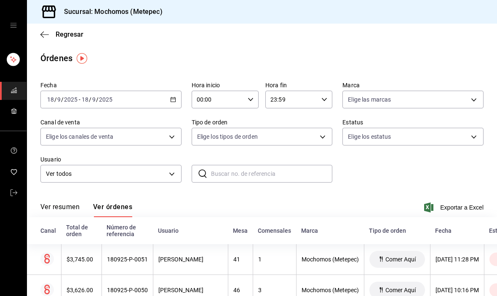
click at [170, 100] on icon "button" at bounding box center [173, 99] width 6 height 6
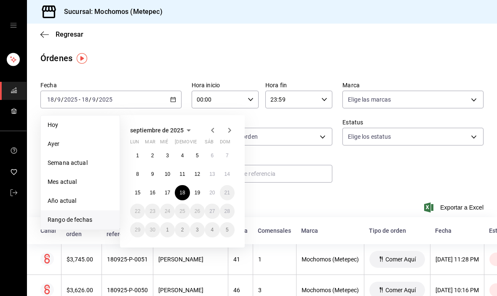
click at [185, 188] on button "18" at bounding box center [182, 192] width 15 height 15
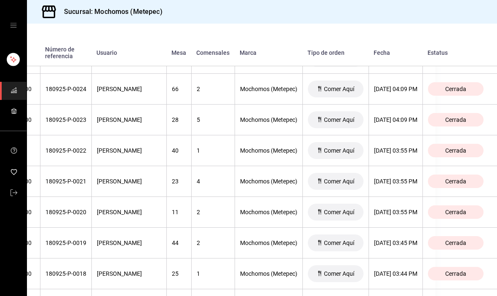
scroll to position [1015, 94]
click at [411, 184] on div "[DATE] 03:55 PM" at bounding box center [395, 181] width 43 height 7
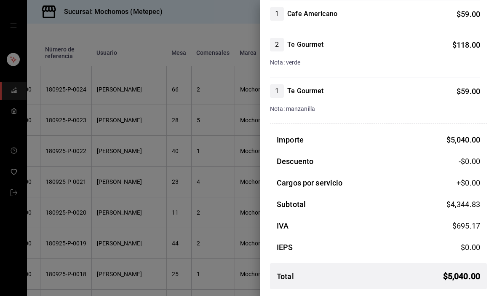
scroll to position [584, 0]
click at [203, 216] on div at bounding box center [248, 148] width 497 height 296
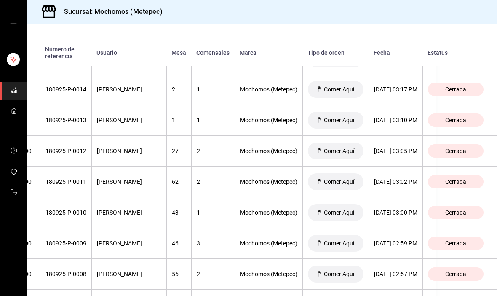
scroll to position [1327, 89]
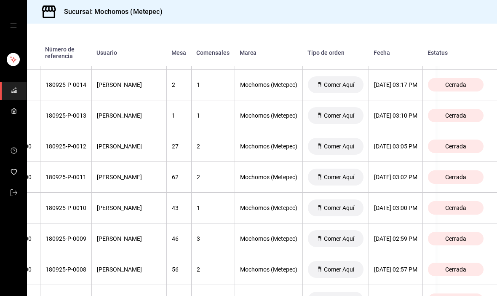
click at [413, 242] on div "[DATE] 02:59 PM" at bounding box center [395, 238] width 43 height 7
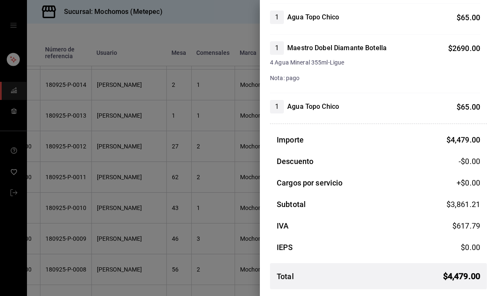
scroll to position [289, 0]
click at [209, 184] on div at bounding box center [248, 148] width 497 height 296
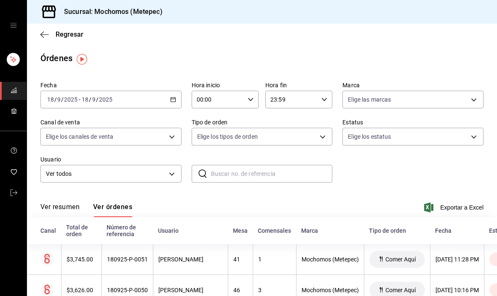
scroll to position [0, 0]
click at [164, 91] on div "[DATE] [DATE] - [DATE] [DATE]" at bounding box center [110, 100] width 141 height 18
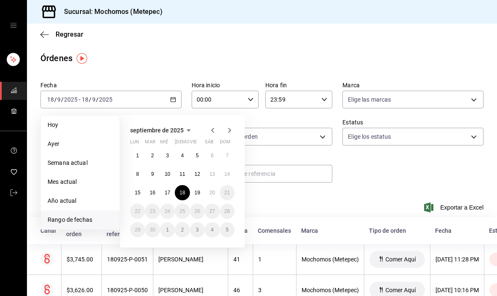
click at [192, 192] on button "19" at bounding box center [197, 192] width 15 height 15
click at [192, 191] on button "19" at bounding box center [197, 192] width 15 height 15
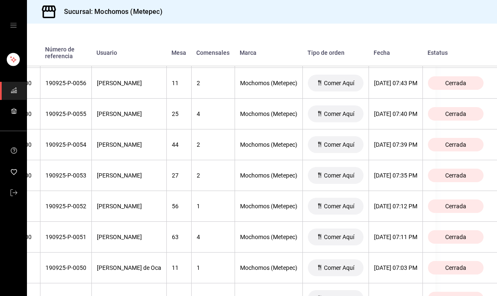
scroll to position [1544, 97]
click at [401, 148] on div "[DATE] 07:39 PM" at bounding box center [395, 144] width 43 height 7
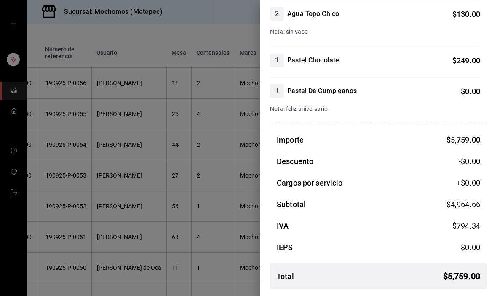
scroll to position [763, 0]
click at [216, 216] on div at bounding box center [248, 148] width 497 height 296
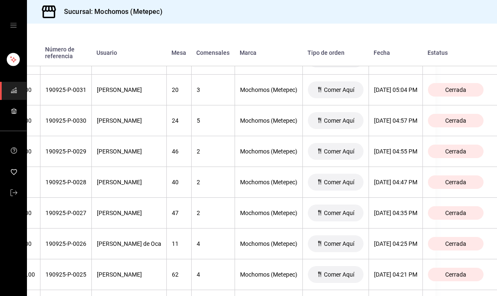
scroll to position [2305, 97]
click at [407, 116] on th "[DATE] 04:57 PM" at bounding box center [395, 121] width 54 height 31
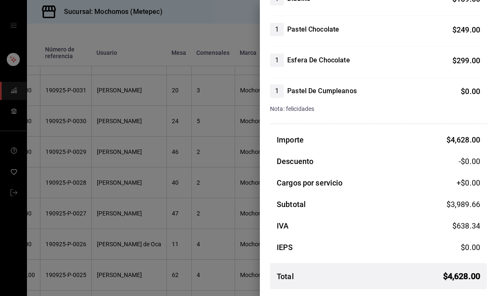
scroll to position [492, 0]
click at [215, 227] on div at bounding box center [248, 148] width 497 height 296
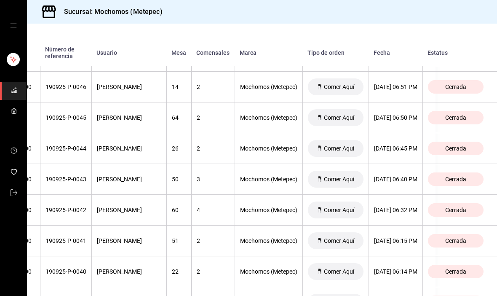
scroll to position [1846, 97]
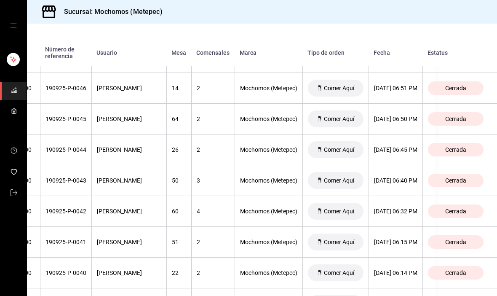
click at [394, 237] on th "[DATE] 06:15 PM" at bounding box center [395, 242] width 54 height 31
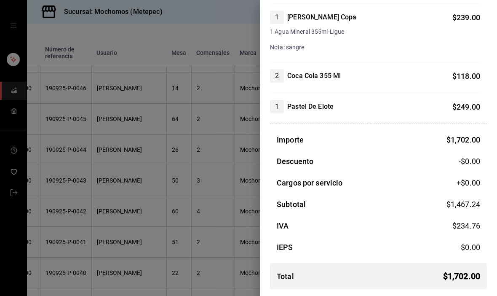
scroll to position [258, 0]
